Goal: Information Seeking & Learning: Learn about a topic

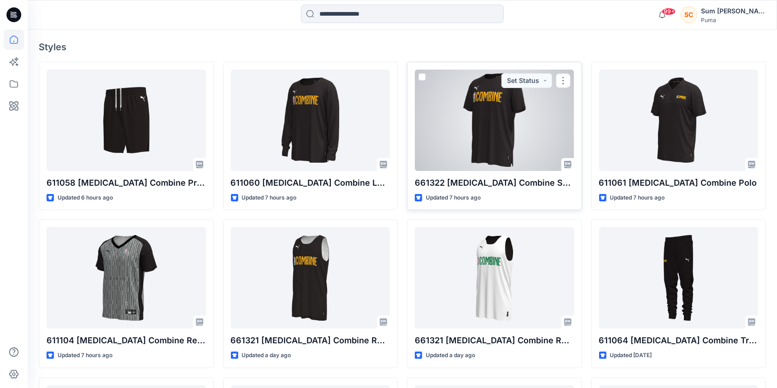
scroll to position [246, 0]
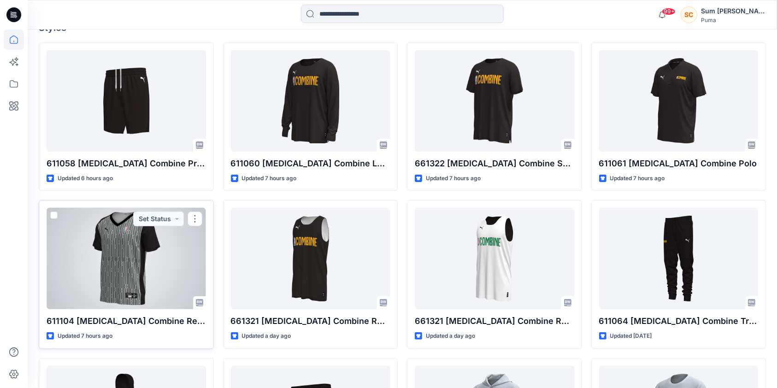
click at [105, 238] on div at bounding box center [126, 258] width 159 height 101
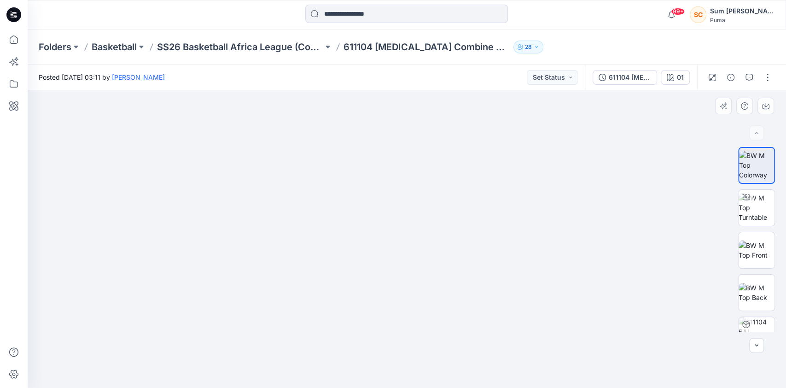
click at [426, 141] on img at bounding box center [406, 198] width 461 height 379
click at [760, 205] on img at bounding box center [757, 207] width 36 height 29
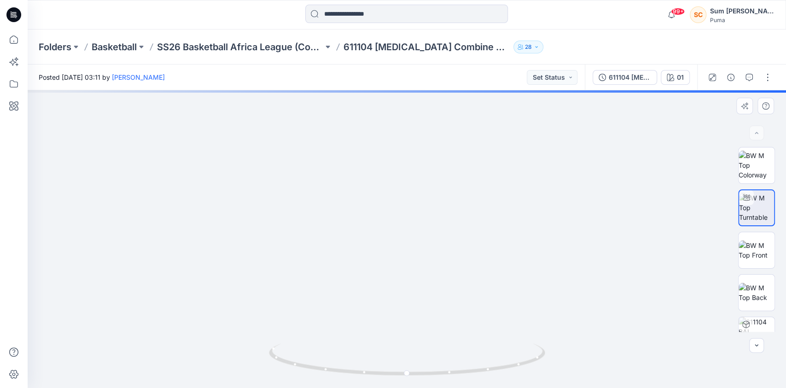
drag, startPoint x: 395, startPoint y: 138, endPoint x: 432, endPoint y: 339, distance: 204.1
click at [432, 348] on div at bounding box center [407, 239] width 759 height 298
drag, startPoint x: 538, startPoint y: 300, endPoint x: 477, endPoint y: 246, distance: 81.5
click at [477, 246] on img at bounding box center [493, 123] width 1388 height 527
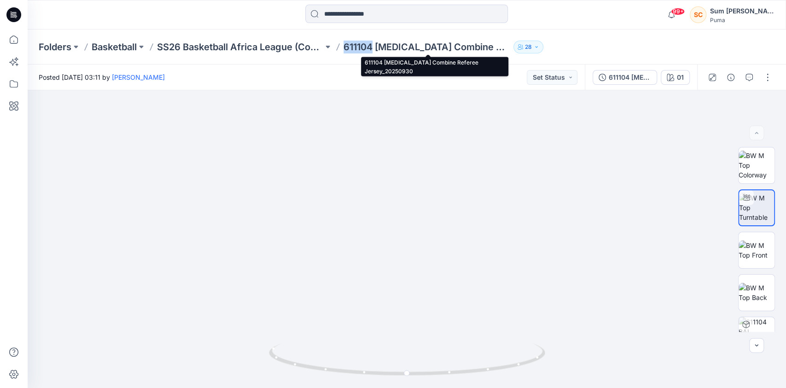
drag, startPoint x: 344, startPoint y: 45, endPoint x: 374, endPoint y: 47, distance: 29.5
click at [374, 47] on div "Folders Basketball SS26 Basketball Africa League (Combine) 611104 [MEDICAL_DATA…" at bounding box center [371, 47] width 665 height 13
copy p "611104"
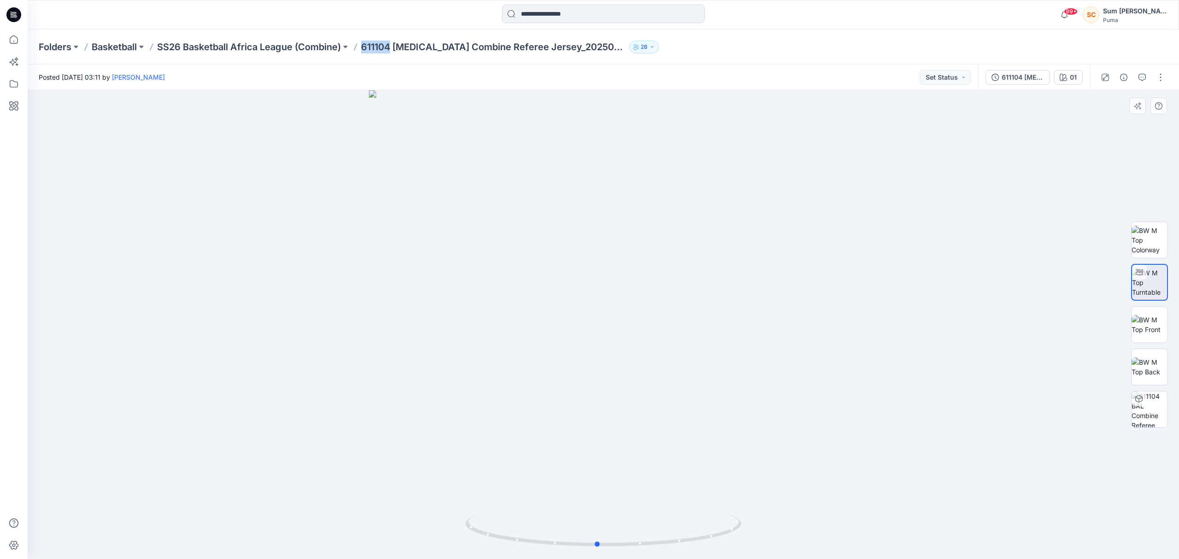
drag, startPoint x: 655, startPoint y: 395, endPoint x: 649, endPoint y: 363, distance: 32.4
click at [649, 364] on div at bounding box center [604, 324] width 1152 height 469
drag, startPoint x: 638, startPoint y: 375, endPoint x: 624, endPoint y: 270, distance: 106.0
click at [624, 270] on img at bounding box center [603, 286] width 546 height 546
drag, startPoint x: 621, startPoint y: 268, endPoint x: 621, endPoint y: 287, distance: 18.4
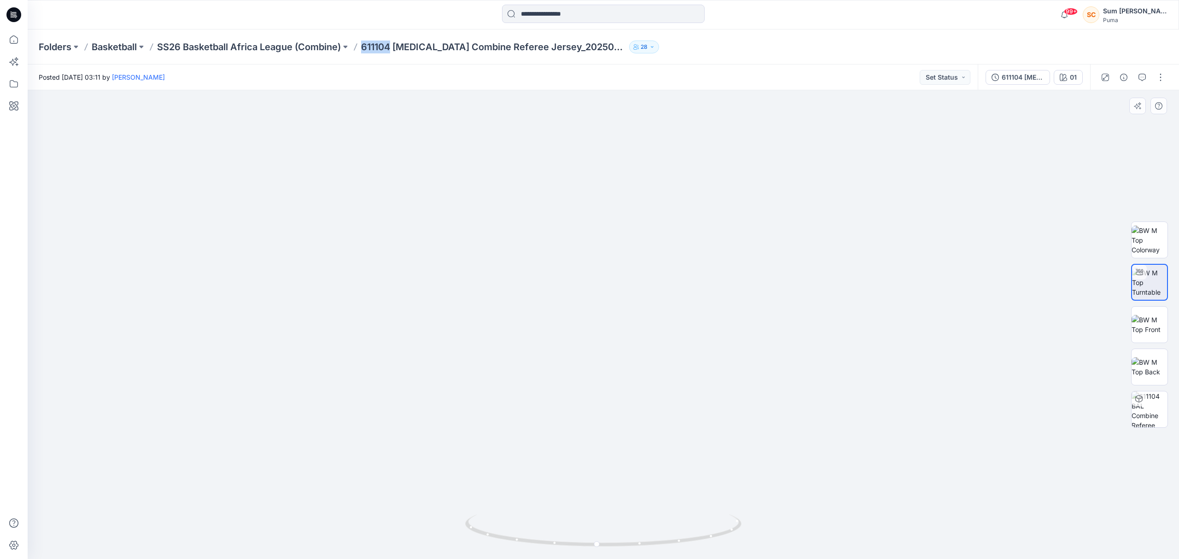
click at [621, 287] on img at bounding box center [603, 256] width 623 height 606
drag, startPoint x: 703, startPoint y: 537, endPoint x: 639, endPoint y: 540, distance: 63.2
click at [639, 387] on icon at bounding box center [604, 532] width 279 height 35
click at [776, 363] on div at bounding box center [604, 324] width 1152 height 469
drag, startPoint x: 646, startPoint y: 523, endPoint x: 584, endPoint y: 518, distance: 62.0
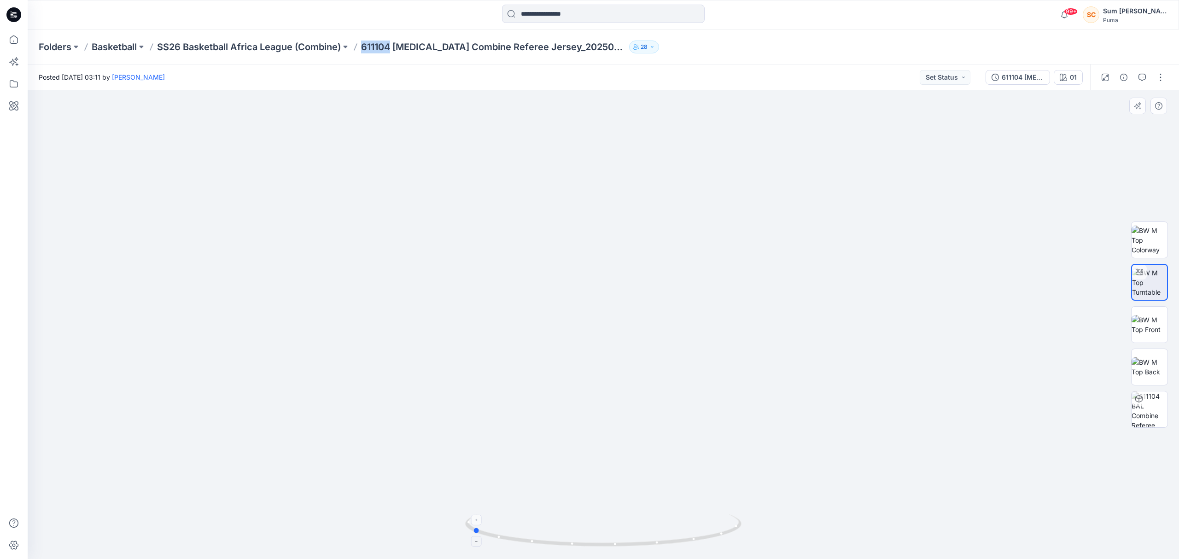
click at [584, 387] on icon at bounding box center [604, 532] width 279 height 35
click at [776, 76] on div "Posted [DATE] 03:11 by [PERSON_NAME] Set Status" at bounding box center [503, 76] width 950 height 25
